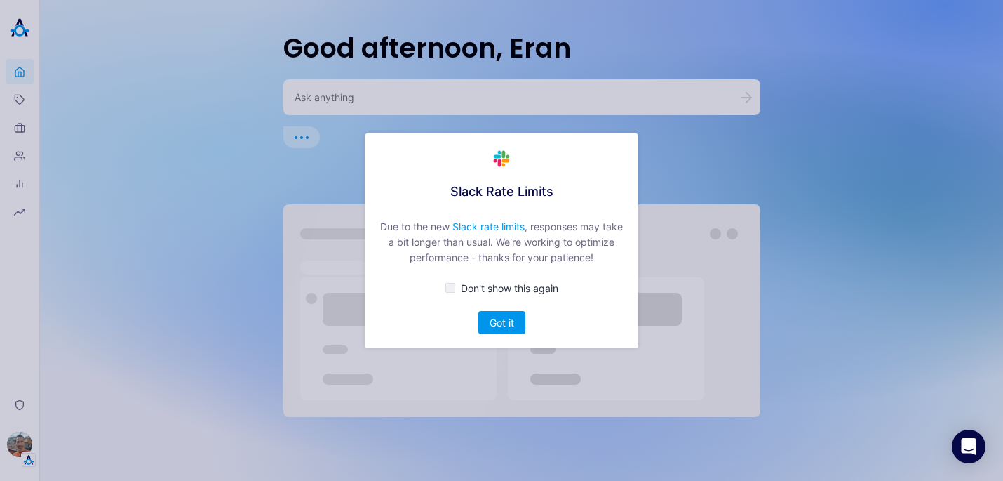
click at [498, 289] on span "Don't show this again" at bounding box center [510, 288] width 98 height 12
checkbox input "true"
click at [502, 305] on div "Slack Rate Limits Due to the new Slack rate limits , responses may take a bit l…" at bounding box center [502, 240] width 274 height 215
click at [504, 326] on button "Got it" at bounding box center [502, 322] width 47 height 23
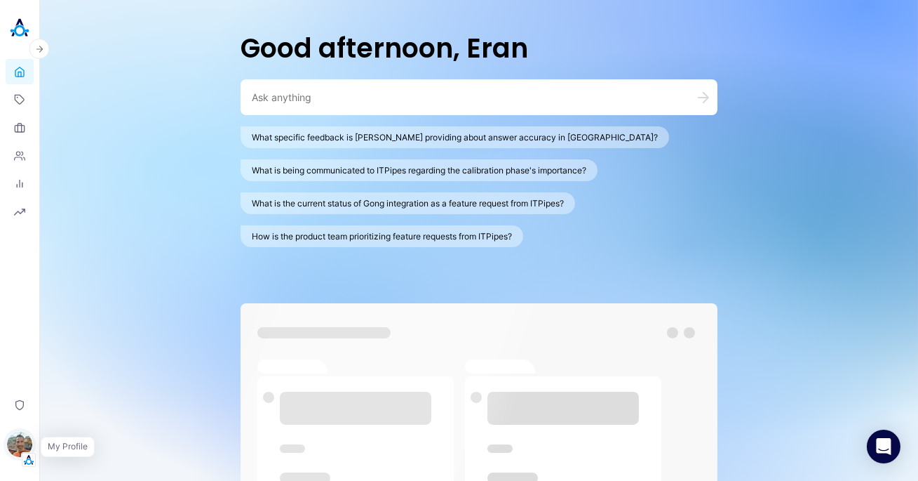
click at [19, 450] on img "button" at bounding box center [19, 443] width 25 height 25
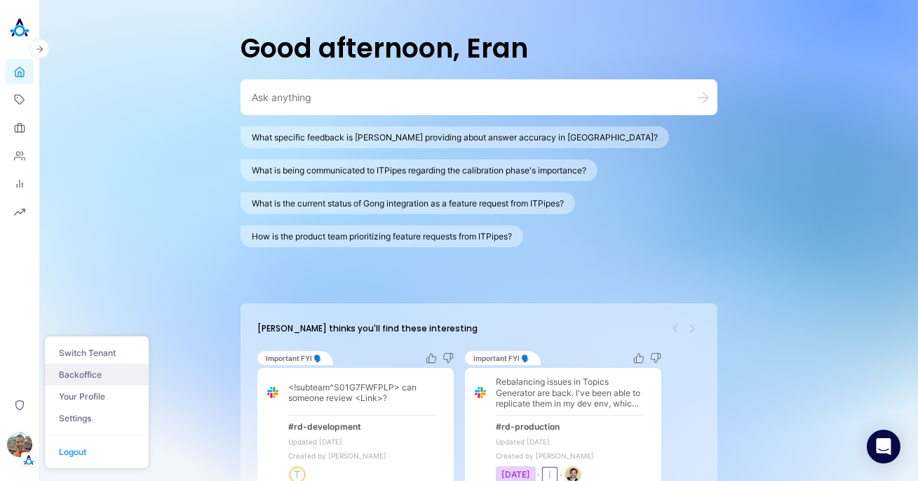
click at [75, 375] on link "Backoffice" at bounding box center [97, 374] width 104 height 22
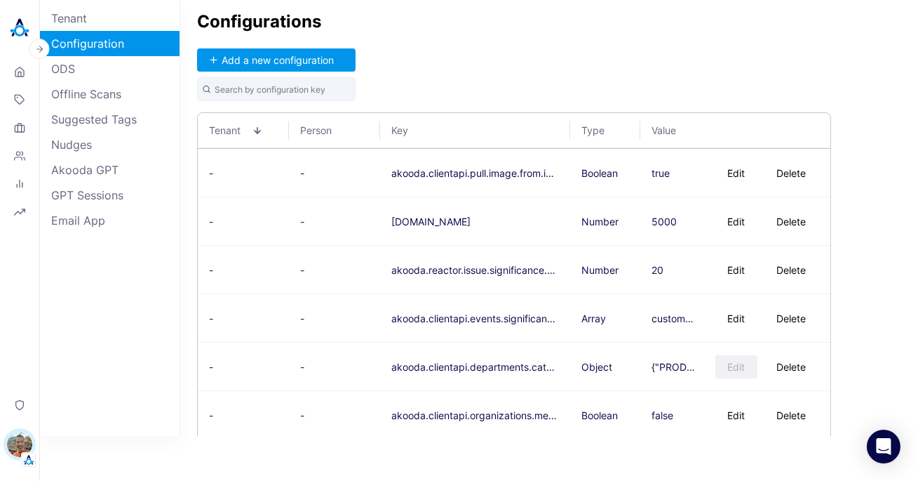
click at [25, 430] on button "[PERSON_NAME]" at bounding box center [20, 446] width 28 height 41
click at [82, 414] on link "Settings" at bounding box center [97, 418] width 104 height 22
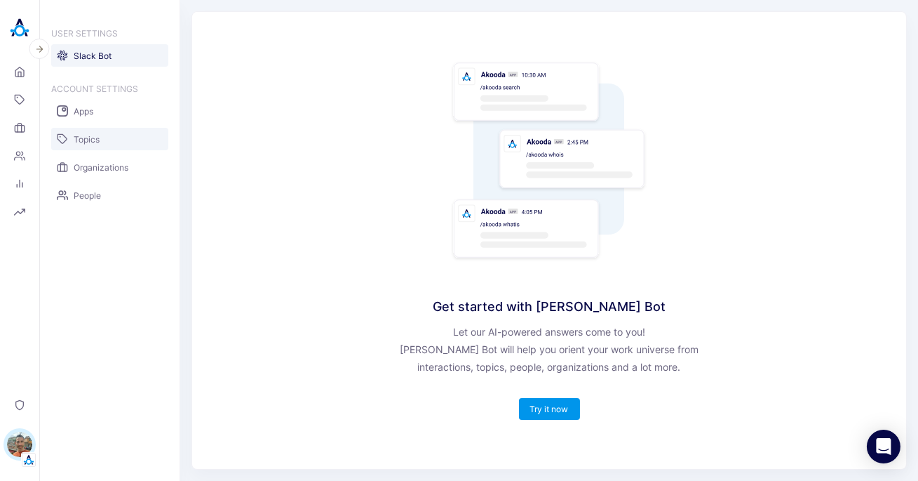
click at [100, 142] on link "Topics" at bounding box center [109, 139] width 117 height 22
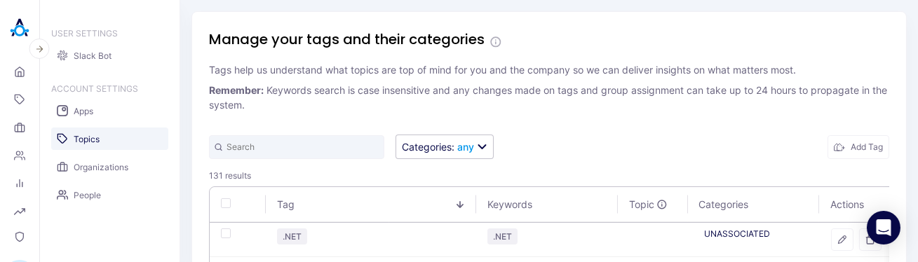
click at [21, 32] on img at bounding box center [20, 28] width 28 height 28
